Goal: Transaction & Acquisition: Purchase product/service

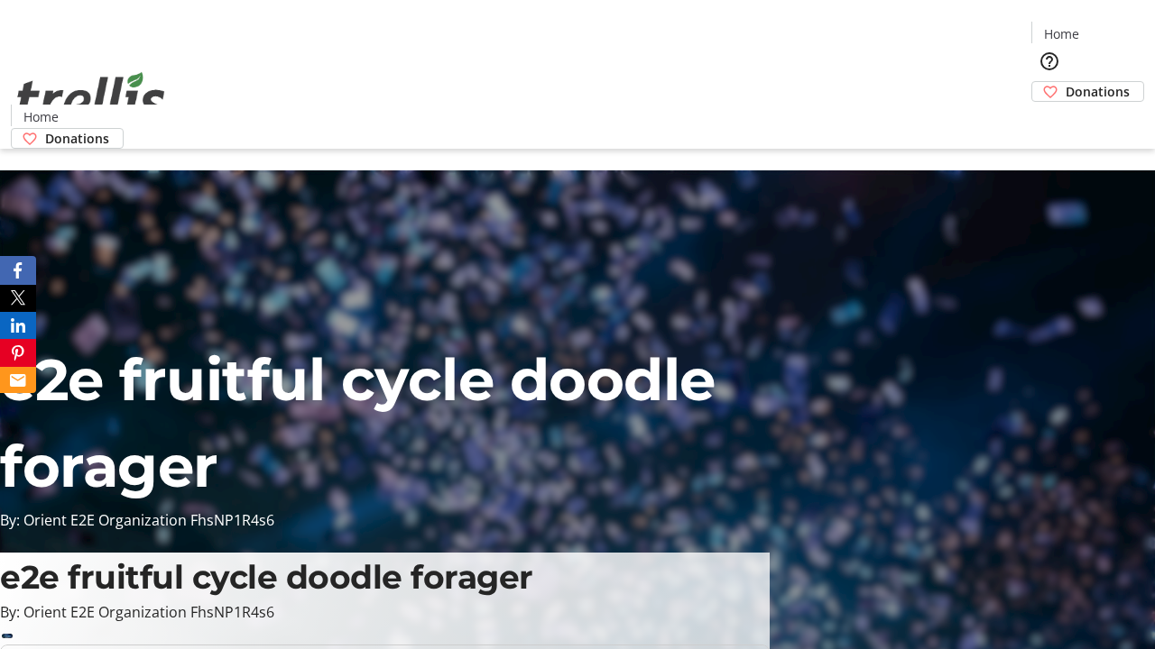
click at [1065, 82] on span "Donations" at bounding box center [1097, 91] width 64 height 19
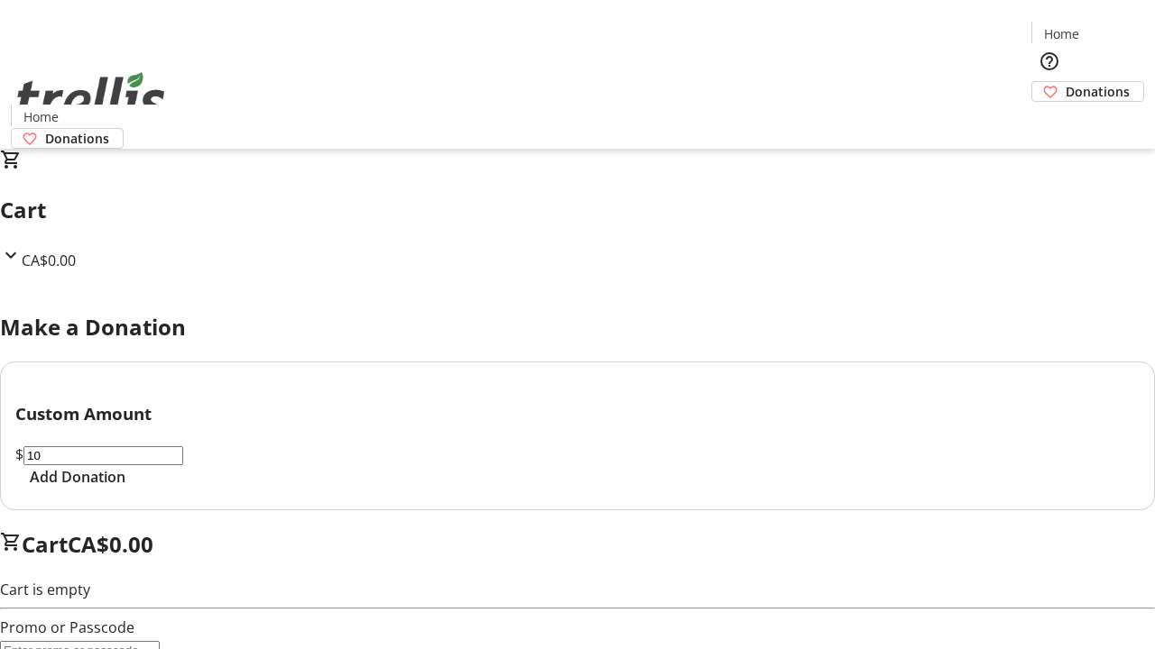
click at [125, 488] on span "Add Donation" at bounding box center [78, 477] width 96 height 22
